Goal: Transaction & Acquisition: Purchase product/service

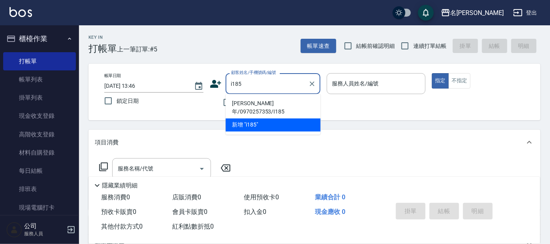
click at [257, 100] on li "[PERSON_NAME]年/0970257353/I185" at bounding box center [272, 107] width 95 height 21
type input "[PERSON_NAME]年/0970257353/I185"
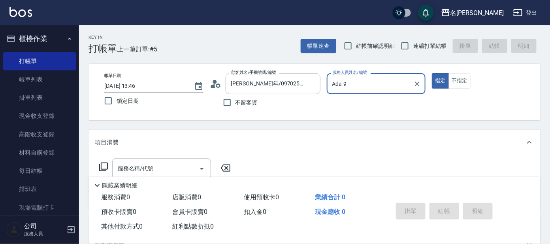
type input "Ada-9"
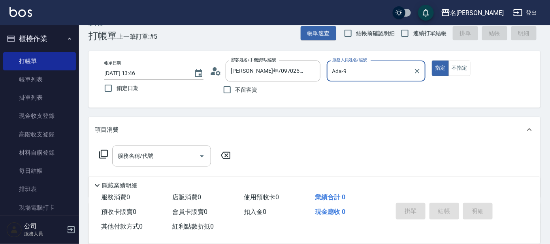
scroll to position [143, 0]
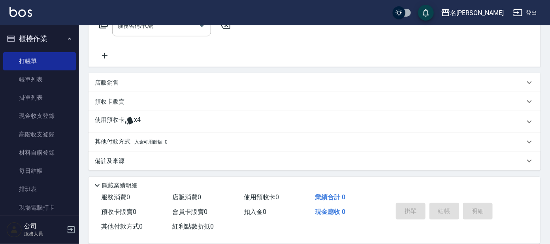
click at [150, 118] on div "使用預收卡 x4" at bounding box center [310, 122] width 430 height 12
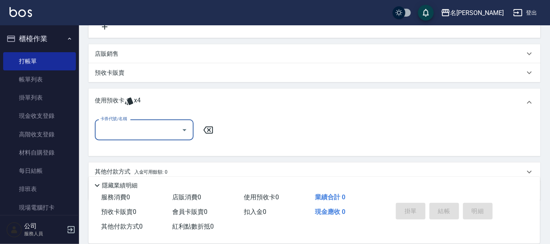
scroll to position [201, 0]
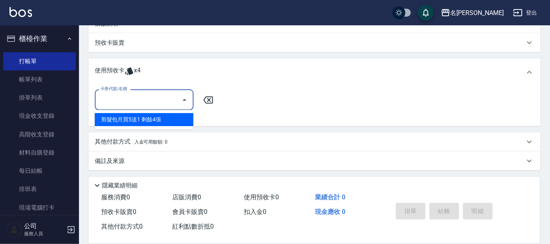
click at [161, 103] on input "卡券代號/名稱" at bounding box center [138, 100] width 80 height 14
click at [156, 115] on div "剪髮包月買5送1 剩餘4張" at bounding box center [144, 119] width 99 height 13
type input "剪髮包月買5送1"
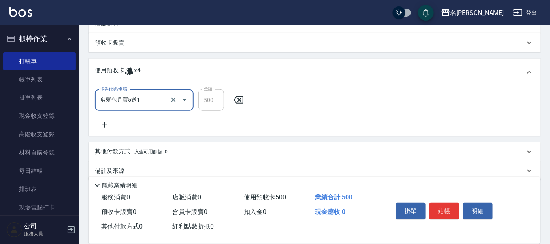
click at [184, 100] on icon "Open" at bounding box center [184, 100] width 4 height 2
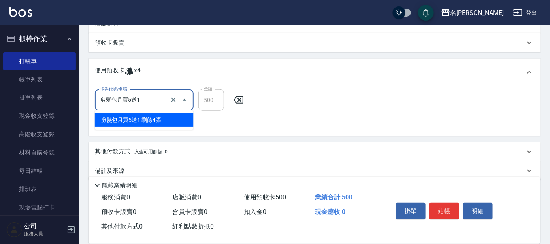
click at [184, 100] on icon "Close" at bounding box center [184, 100] width 4 height 2
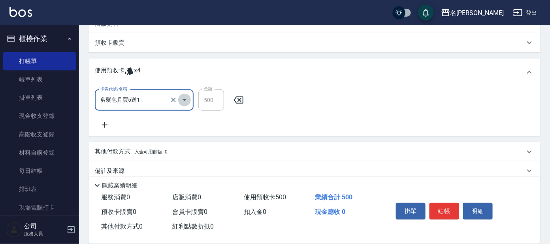
click at [184, 99] on icon "Open" at bounding box center [184, 100] width 4 height 2
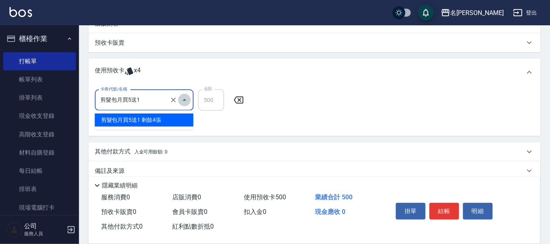
click at [184, 99] on icon "Close" at bounding box center [184, 99] width 9 height 9
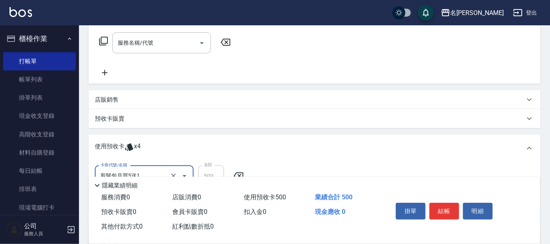
scroll to position [212, 0]
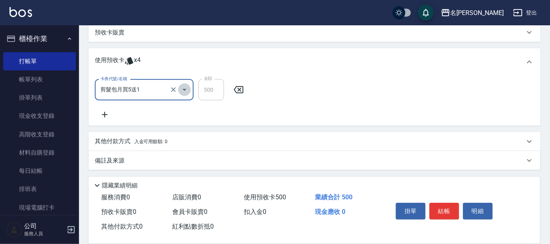
click at [187, 88] on icon "Open" at bounding box center [184, 89] width 9 height 9
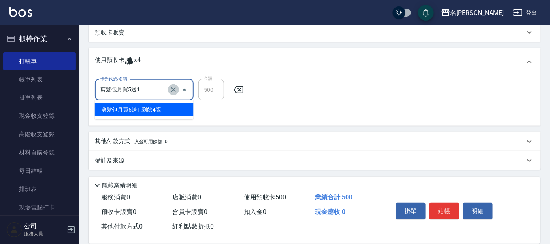
click at [175, 86] on icon "Clear" at bounding box center [173, 90] width 8 height 8
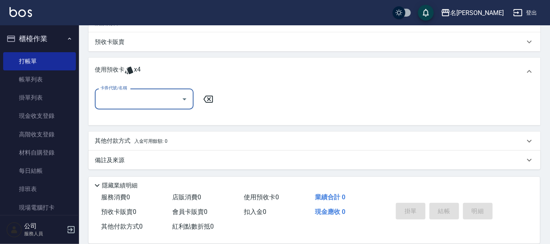
scroll to position [201, 0]
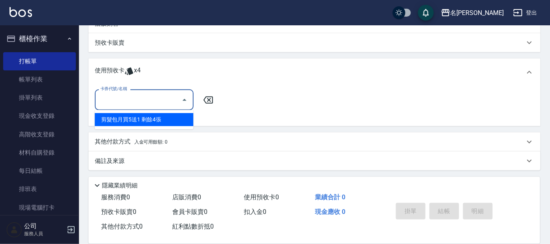
click at [145, 98] on input "卡券代號/名稱" at bounding box center [138, 100] width 80 height 14
click at [186, 99] on icon "Close" at bounding box center [184, 99] width 9 height 9
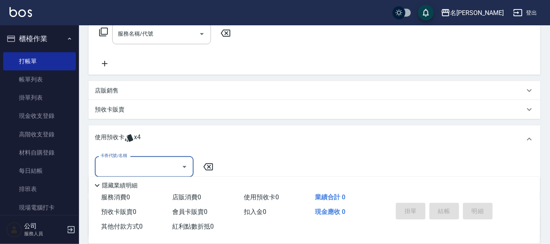
scroll to position [152, 0]
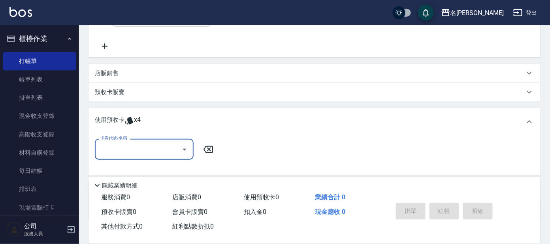
click at [126, 88] on div "預收卡販賣" at bounding box center [310, 92] width 430 height 8
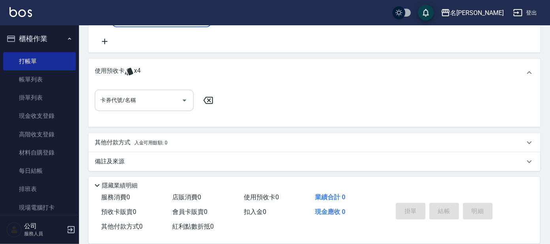
scroll to position [263, 0]
click at [169, 101] on input "卡券代號/名稱" at bounding box center [138, 100] width 80 height 14
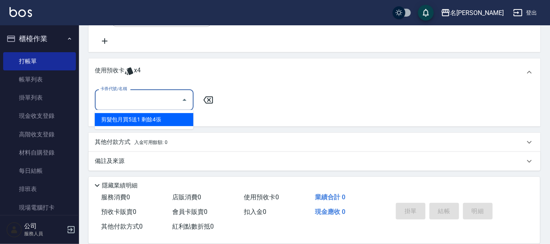
click at [160, 118] on div "剪髮包月買5送1 剩餘4張" at bounding box center [144, 119] width 99 height 13
type input "剪髮包月買5送1"
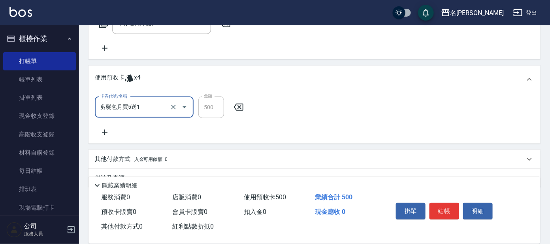
scroll to position [274, 0]
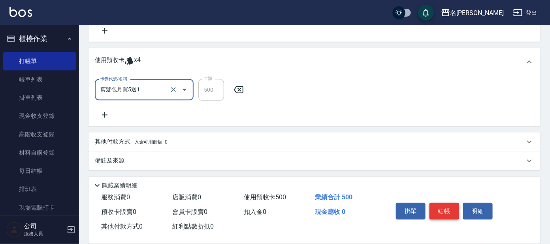
click at [446, 204] on button "結帳" at bounding box center [444, 211] width 30 height 17
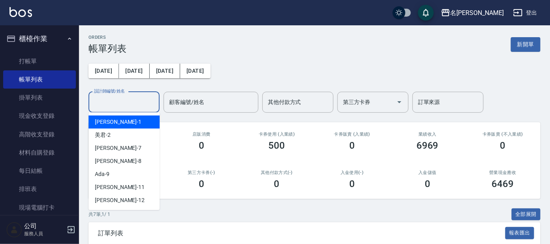
click at [124, 103] on input "設計師編號/姓名" at bounding box center [124, 102] width 64 height 14
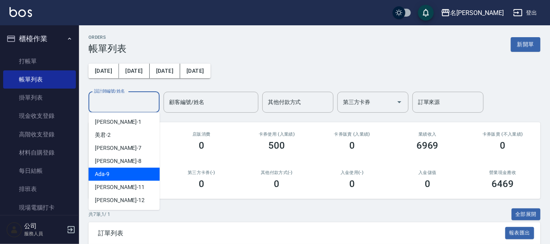
click at [118, 172] on div "Ada -9" at bounding box center [123, 173] width 71 height 13
type input "Ada-9"
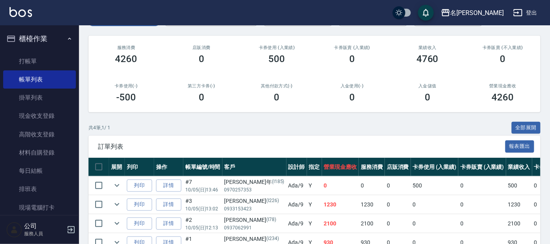
scroll to position [34, 0]
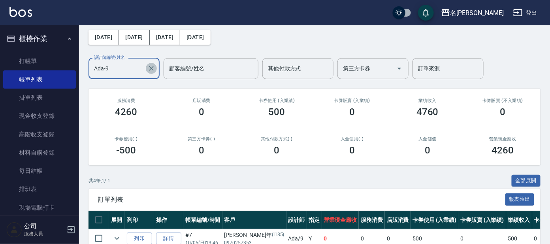
click at [153, 68] on icon "Clear" at bounding box center [151, 68] width 8 height 8
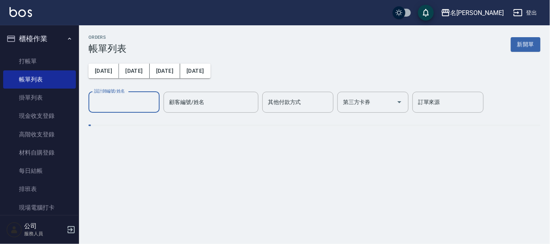
scroll to position [0, 0]
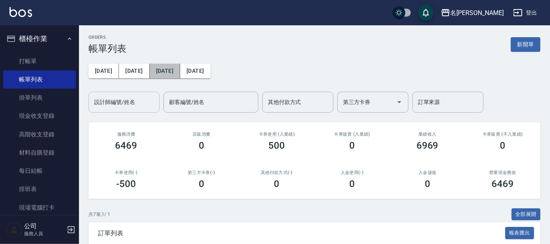
click at [153, 68] on button "[DATE]" at bounding box center [165, 71] width 30 height 15
click at [147, 111] on div "設計師編號/姓名" at bounding box center [123, 102] width 71 height 21
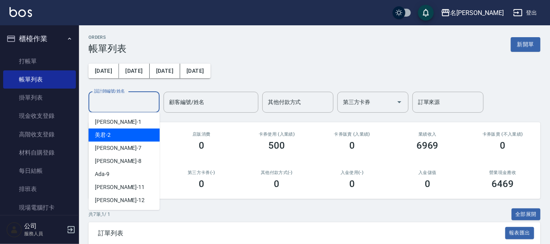
click at [123, 132] on div "美君 -2" at bounding box center [123, 134] width 71 height 13
type input "美君-2"
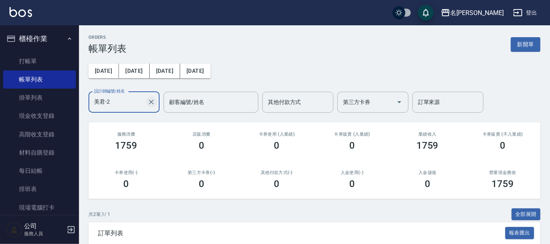
click at [152, 101] on icon "Clear" at bounding box center [151, 102] width 5 height 5
click at [301, 82] on div "[DATE] [DATE] [DATE] [DATE] 設計師編號/姓名 設計師編號/姓名 顧客編號/姓名 顧客編號/姓名 其他付款方式 其他付款方式 第三方…" at bounding box center [314, 83] width 452 height 58
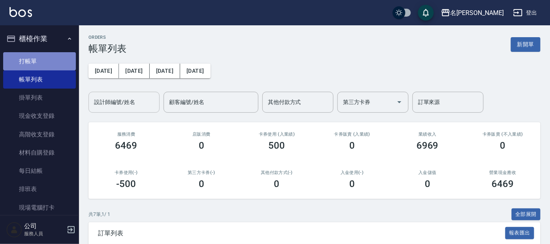
click at [56, 54] on link "打帳單" at bounding box center [39, 61] width 73 height 18
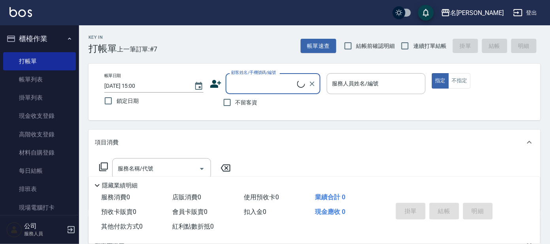
click at [254, 87] on input "顧客姓名/手機號碼/編號" at bounding box center [263, 84] width 68 height 14
click at [269, 103] on li "吳瑄悅/0952174482/P1094" at bounding box center [272, 103] width 95 height 13
type input "吳瑄悅/0952174482/P1094"
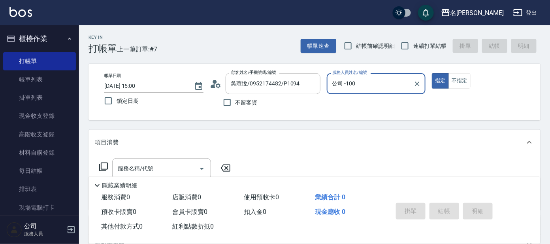
click at [361, 91] on div "公司 -100 服務人員姓名/編號" at bounding box center [376, 83] width 99 height 21
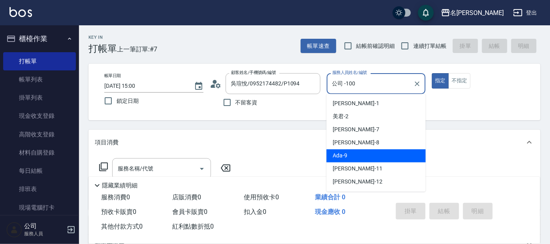
click at [363, 150] on div "Ada -9" at bounding box center [375, 155] width 99 height 13
type input "Ada-9"
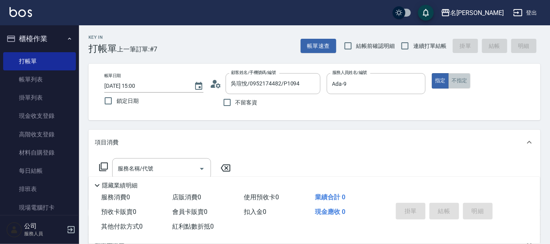
click at [456, 81] on button "不指定" at bounding box center [459, 80] width 22 height 15
click at [445, 79] on button "指定" at bounding box center [440, 80] width 17 height 15
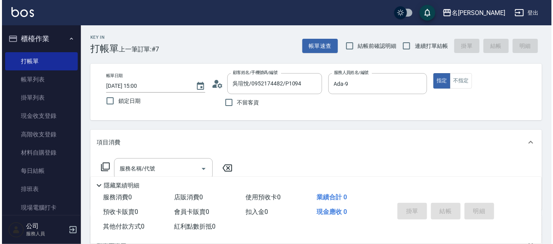
scroll to position [49, 0]
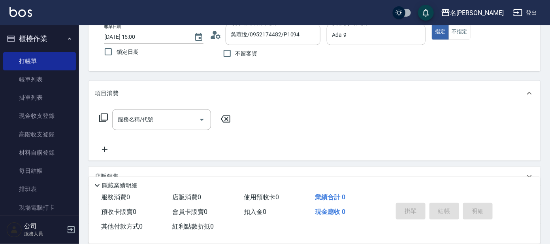
click at [106, 113] on icon at bounding box center [103, 117] width 9 height 9
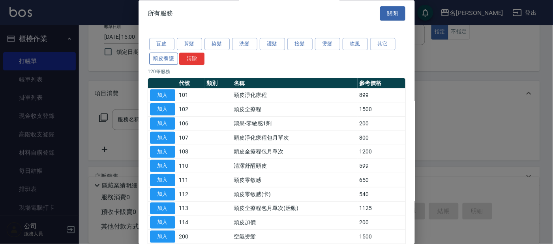
click at [176, 58] on button "頭皮養護" at bounding box center [163, 59] width 29 height 12
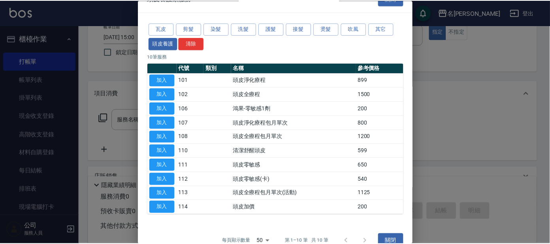
scroll to position [29, 0]
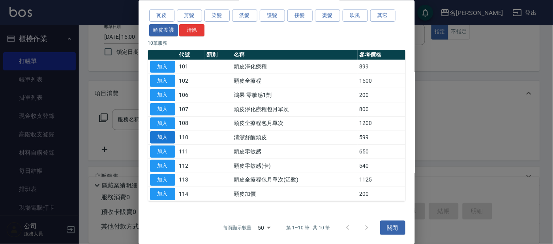
click at [171, 132] on button "加入" at bounding box center [162, 137] width 25 height 12
type input "清潔舒醒頭皮(110)"
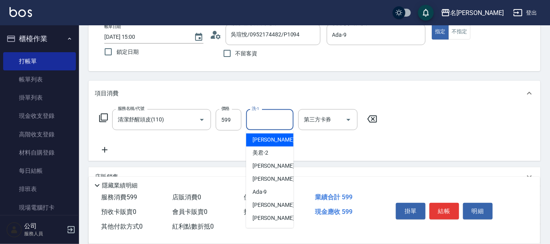
click at [264, 124] on input "洗-1" at bounding box center [270, 120] width 40 height 14
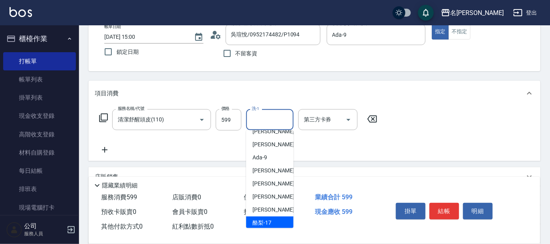
click at [271, 217] on div "酪梨 -17" at bounding box center [269, 222] width 47 height 13
type input "酪梨-17"
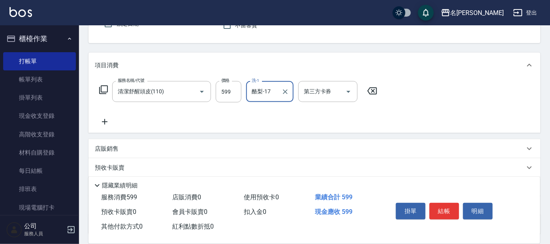
scroll to position [98, 0]
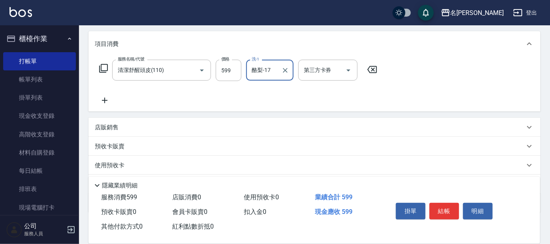
click at [106, 69] on icon at bounding box center [103, 68] width 9 height 9
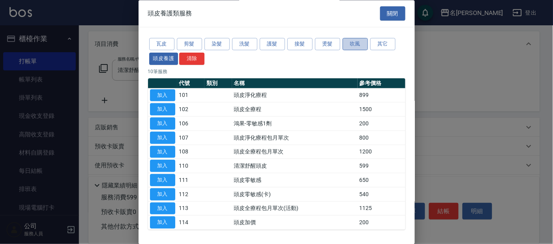
click at [357, 43] on button "吹風" at bounding box center [355, 44] width 25 height 12
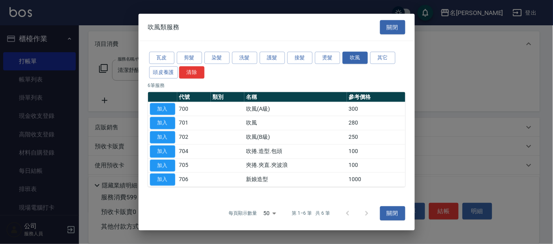
click at [381, 40] on div "吹風類服務 關閉" at bounding box center [277, 26] width 276 height 27
click at [374, 73] on div "瓦皮 剪髮 染髮 洗髮 護髮 接髮 燙髮 吹風 其它 頭皮養護 清除" at bounding box center [276, 65] width 257 height 29
click at [386, 59] on button "其它" at bounding box center [382, 58] width 25 height 12
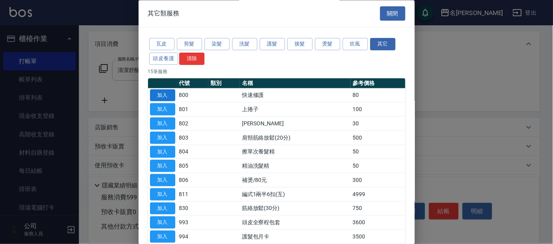
click at [162, 94] on button "加入" at bounding box center [162, 95] width 25 height 12
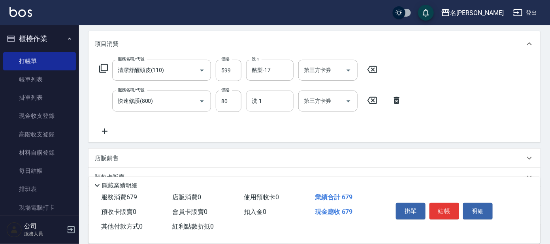
click at [259, 105] on input "洗-1" at bounding box center [270, 101] width 40 height 14
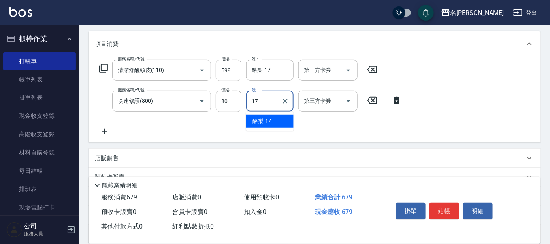
click at [280, 120] on div "酪梨 -17" at bounding box center [269, 121] width 47 height 13
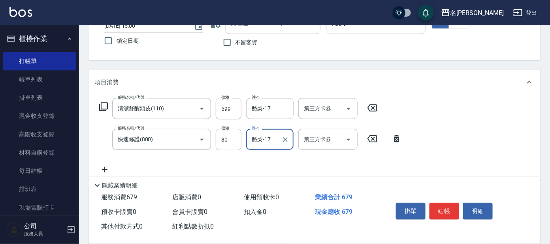
scroll to position [0, 0]
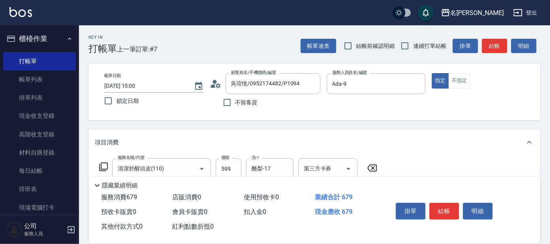
type input "酪梨-17"
click at [442, 207] on button "結帳" at bounding box center [444, 211] width 30 height 17
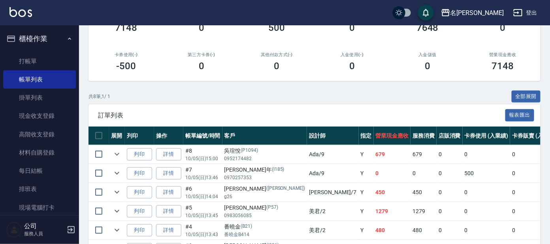
scroll to position [148, 0]
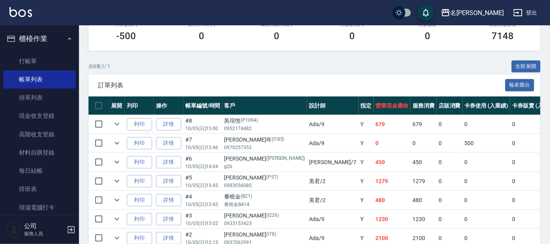
click at [227, 100] on th "客戶" at bounding box center [264, 105] width 85 height 19
click at [54, 63] on link "打帳單" at bounding box center [39, 61] width 73 height 18
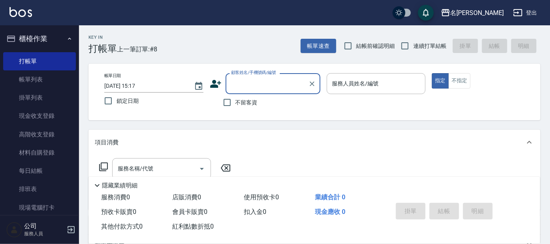
click at [248, 86] on input "顧客姓名/手機號碼/編號" at bounding box center [267, 84] width 76 height 14
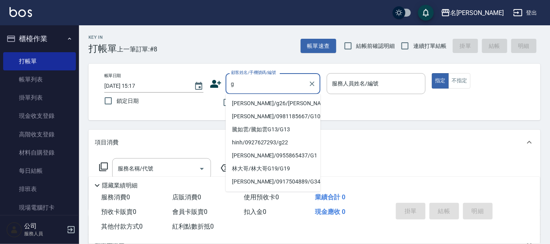
click at [280, 99] on li "[PERSON_NAME]/g26/[PERSON_NAME]" at bounding box center [272, 103] width 95 height 13
type input "[PERSON_NAME]/g26/[PERSON_NAME]"
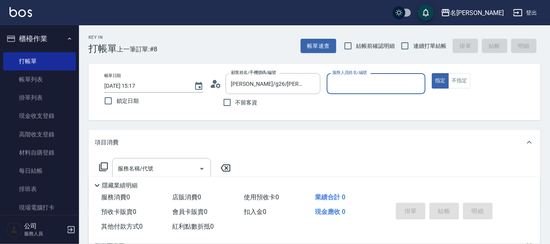
click at [370, 79] on input "服務人員姓名/編號" at bounding box center [376, 84] width 92 height 14
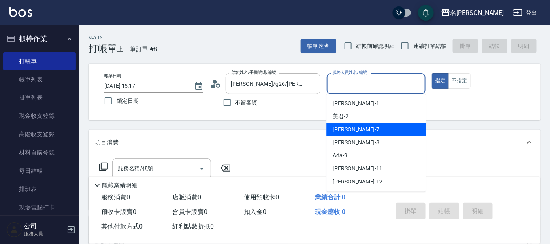
click at [359, 129] on div "[PERSON_NAME] -7" at bounding box center [375, 129] width 99 height 13
type input "[PERSON_NAME]-7"
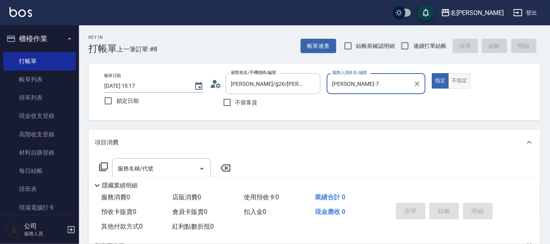
click at [453, 75] on button "不指定" at bounding box center [459, 80] width 22 height 15
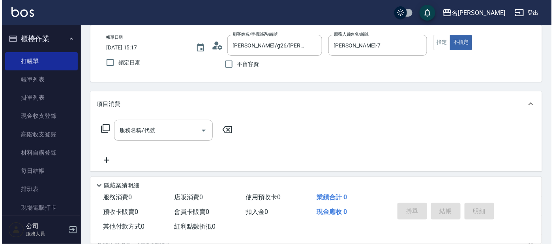
scroll to position [49, 0]
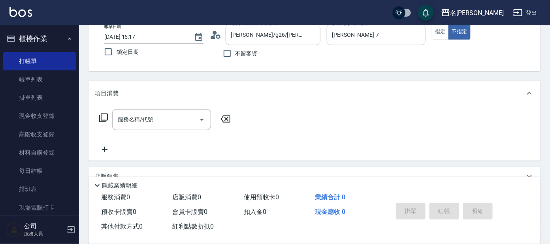
click at [105, 115] on icon at bounding box center [103, 117] width 9 height 9
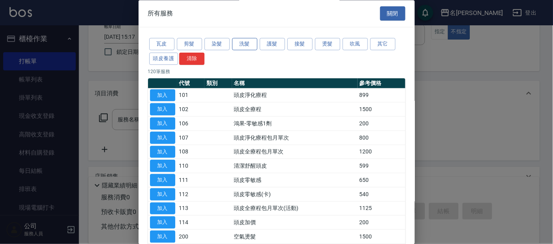
click at [243, 41] on button "洗髮" at bounding box center [244, 44] width 25 height 12
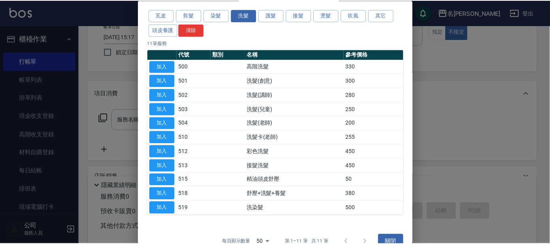
scroll to position [43, 0]
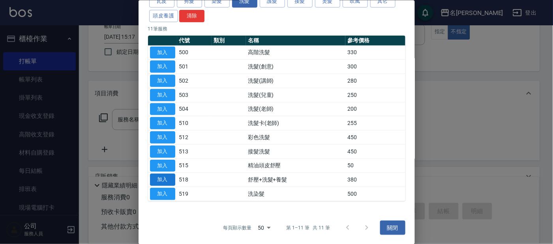
click at [168, 177] on button "加入" at bounding box center [162, 179] width 25 height 12
type input "舒壓+洗髮+養髮(518)"
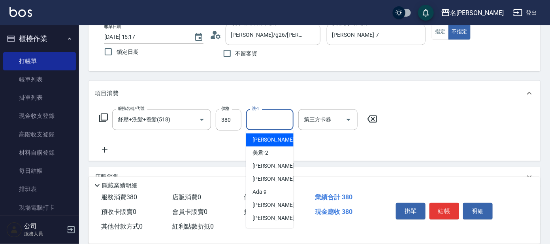
click at [267, 120] on input "洗-1" at bounding box center [270, 120] width 40 height 14
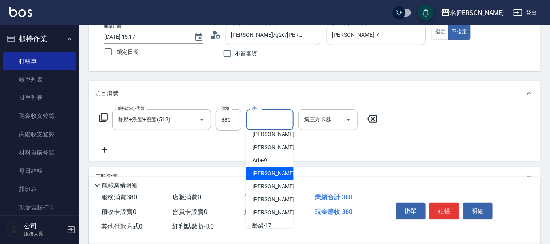
scroll to position [65, 0]
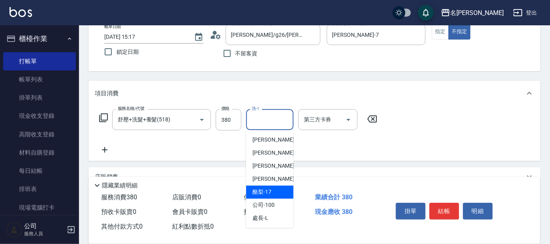
click at [268, 192] on span "酪梨 -17" at bounding box center [261, 192] width 19 height 8
type input "酪梨-17"
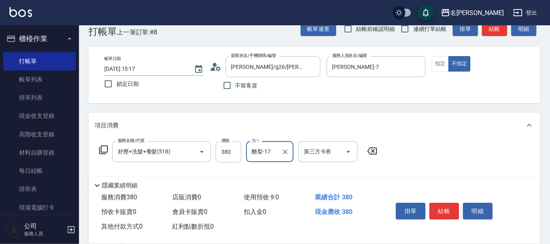
scroll to position [0, 0]
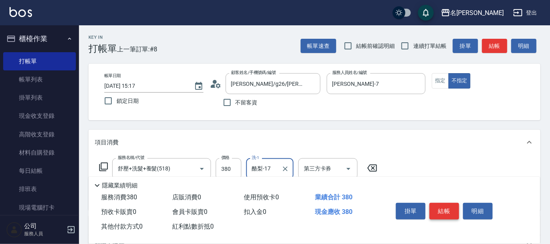
click at [448, 207] on button "結帳" at bounding box center [444, 211] width 30 height 17
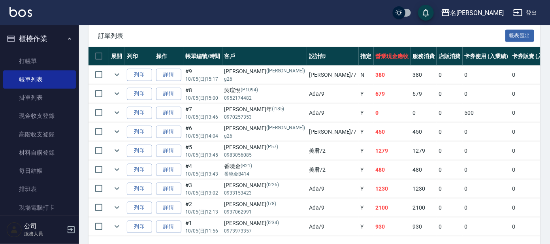
scroll to position [227, 0]
